Goal: Transaction & Acquisition: Purchase product/service

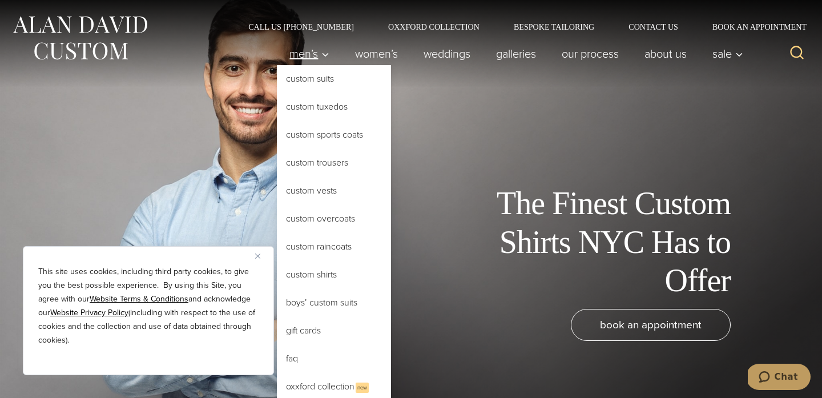
click at [302, 59] on span "Men’s" at bounding box center [310, 53] width 40 height 11
click at [312, 280] on link "Custom Shirts" at bounding box center [334, 274] width 114 height 27
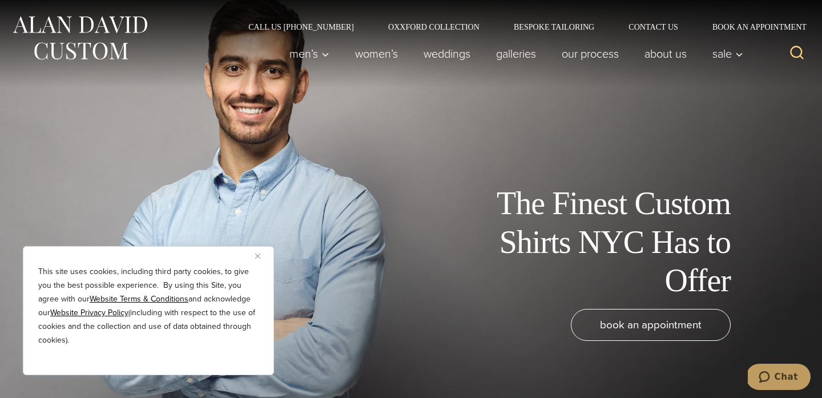
click at [264, 258] on button "Close" at bounding box center [262, 256] width 14 height 14
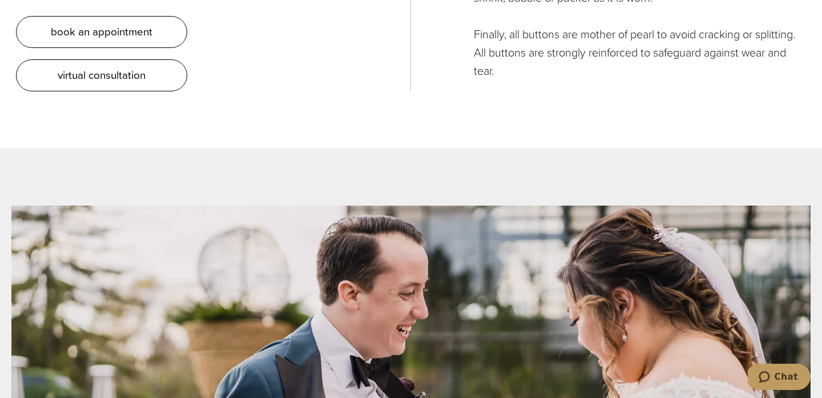
scroll to position [4200, 0]
